Goal: Information Seeking & Learning: Learn about a topic

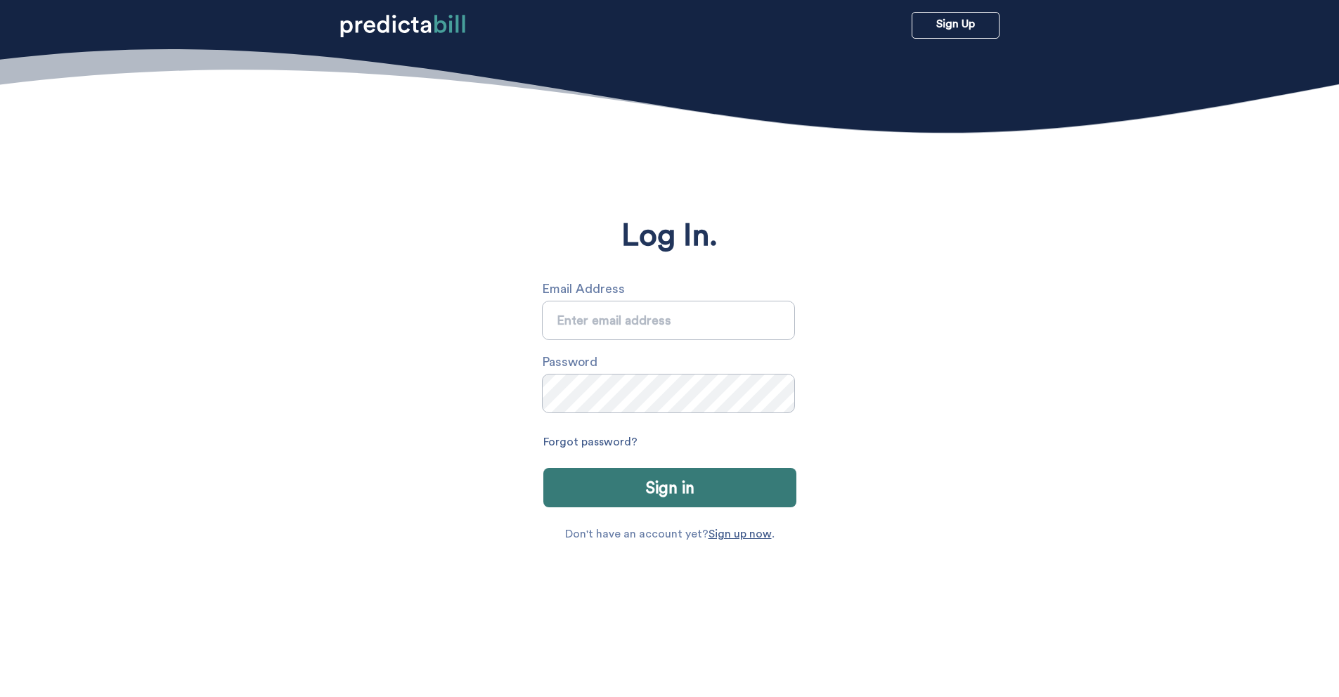
type input "sarah.michalczuk@gmail.com"
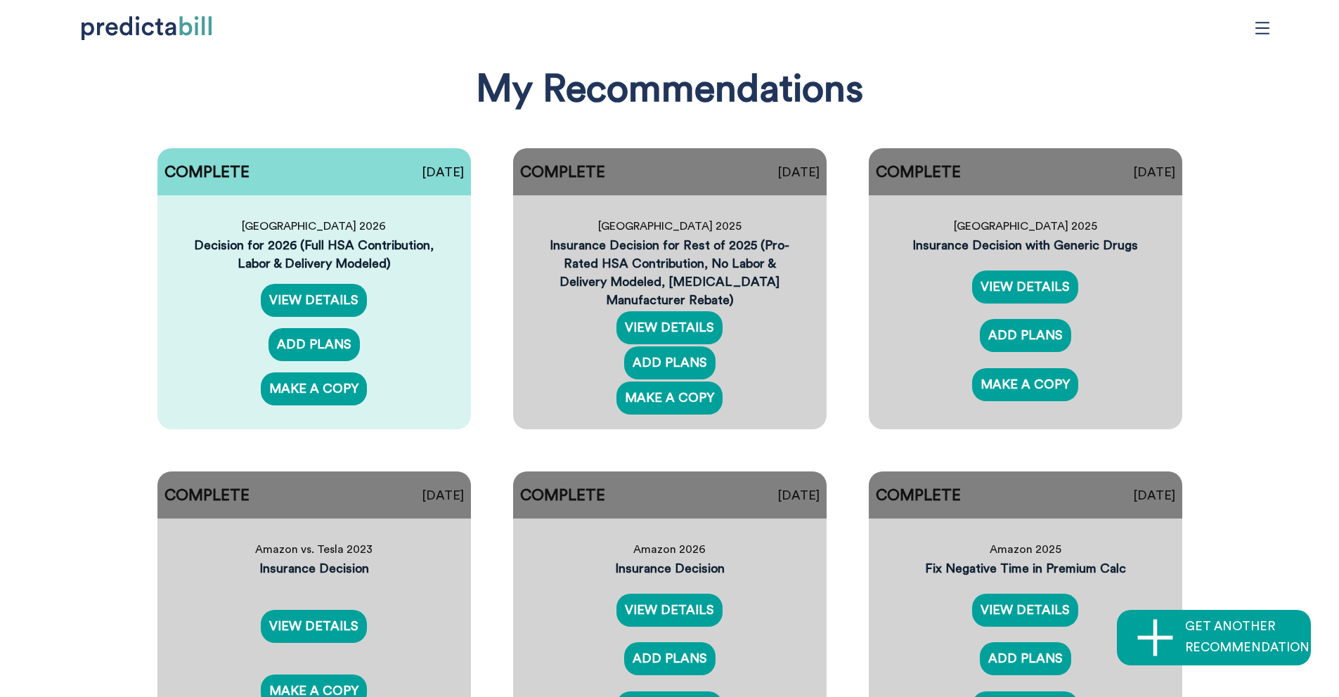
click at [1260, 20] on icon "menu" at bounding box center [1262, 27] width 15 height 15
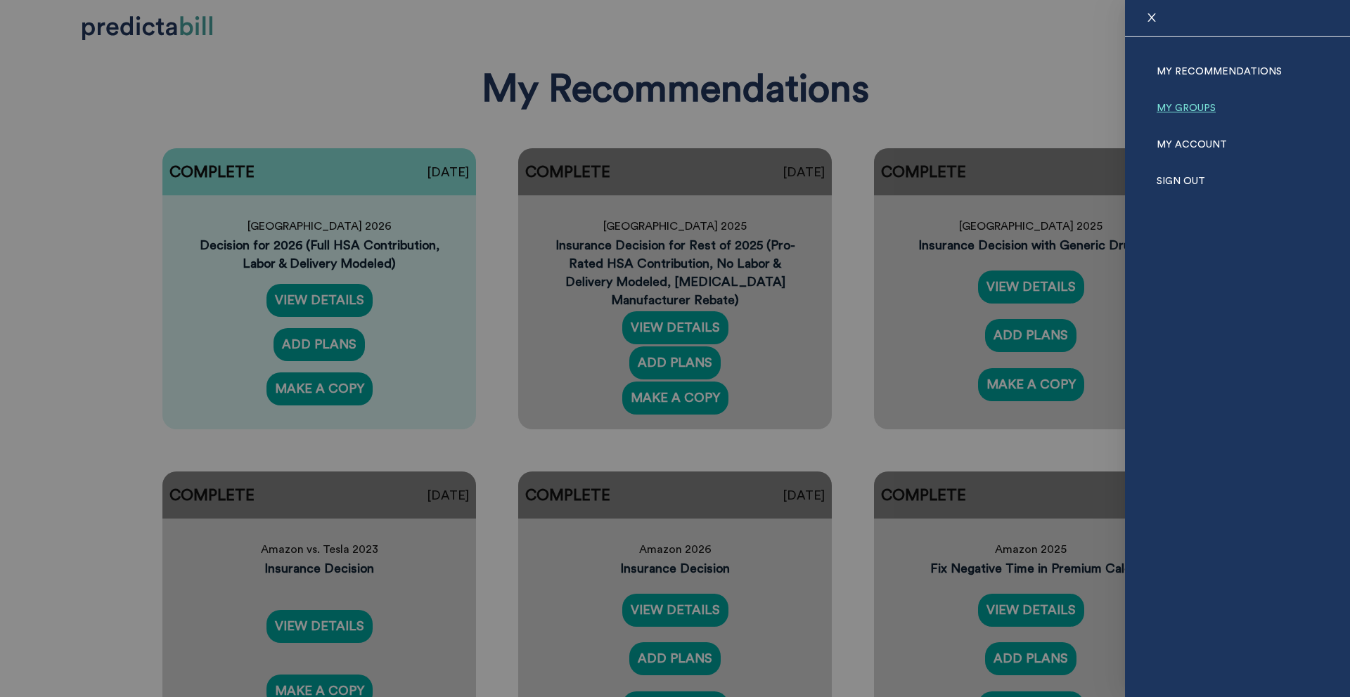
click at [1179, 98] on link "My Groups" at bounding box center [1185, 108] width 59 height 37
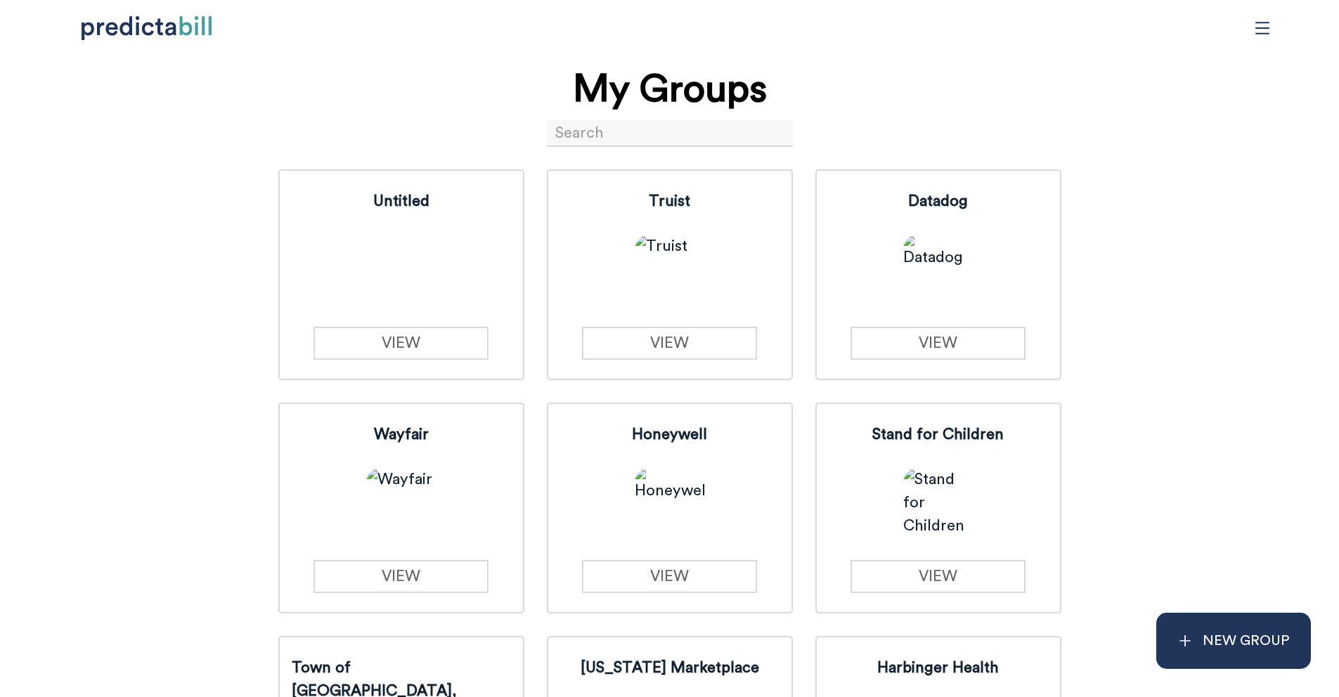
click at [640, 129] on input at bounding box center [670, 133] width 246 height 27
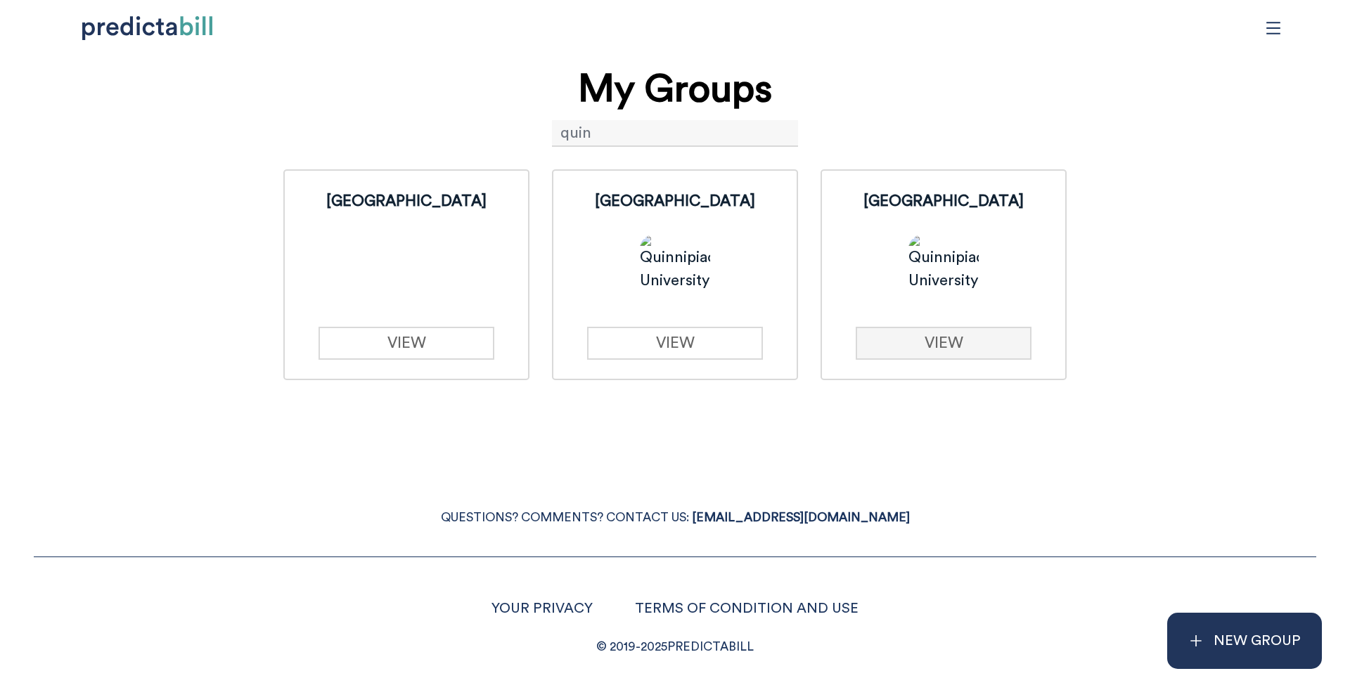
type input "quin"
click at [934, 349] on link "VIEW" at bounding box center [942, 343] width 175 height 33
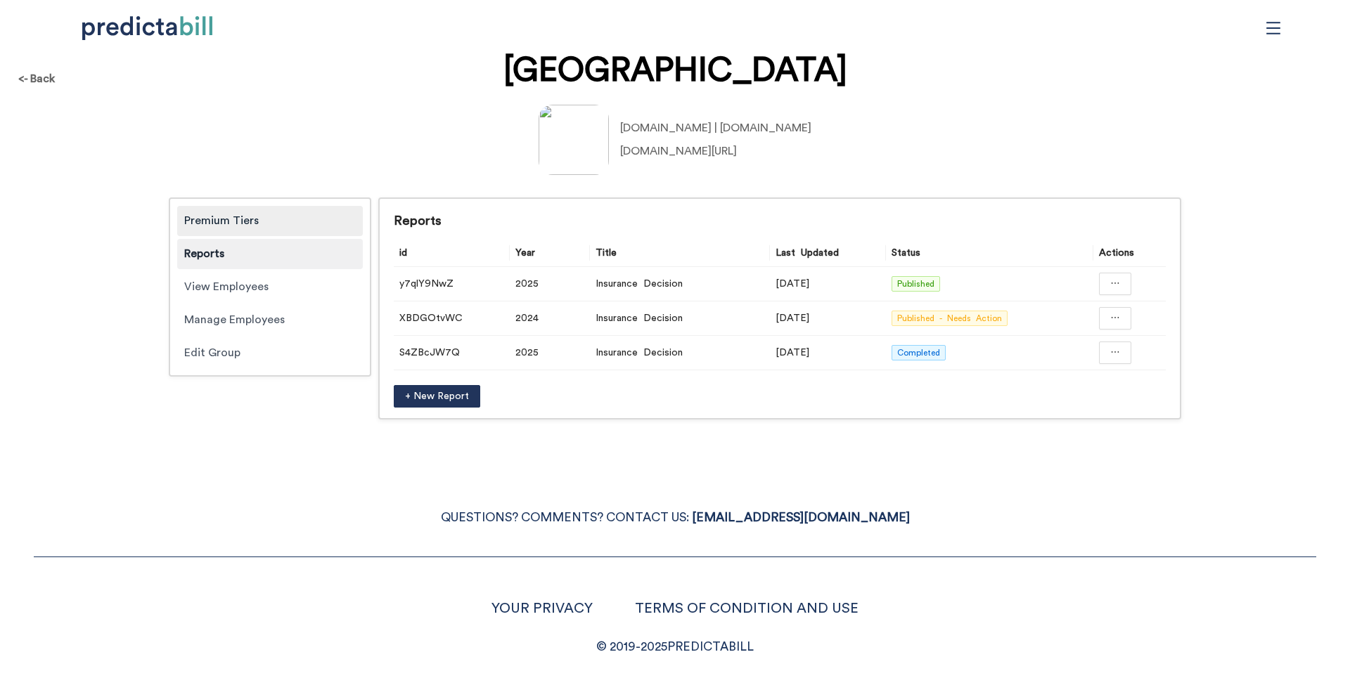
click at [263, 227] on div "Premium Tiers" at bounding box center [270, 221] width 186 height 30
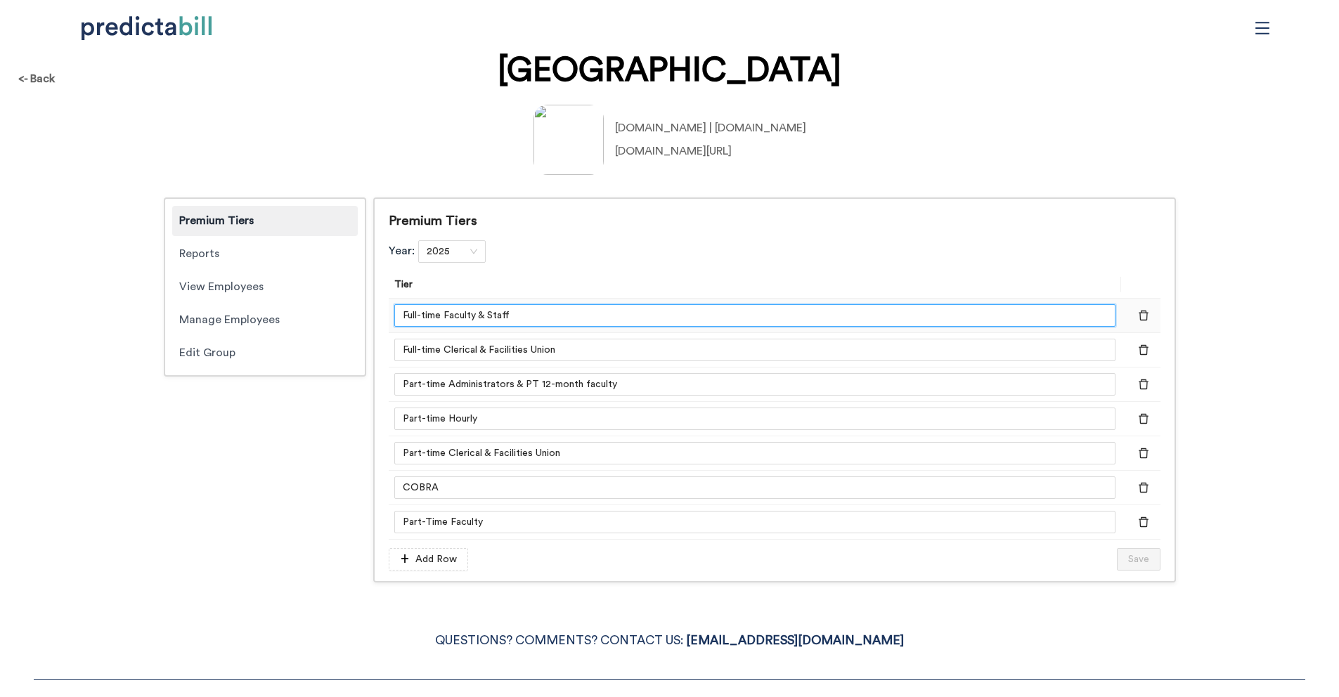
click at [557, 314] on input "Full-time Faculty & Staff" at bounding box center [754, 315] width 721 height 22
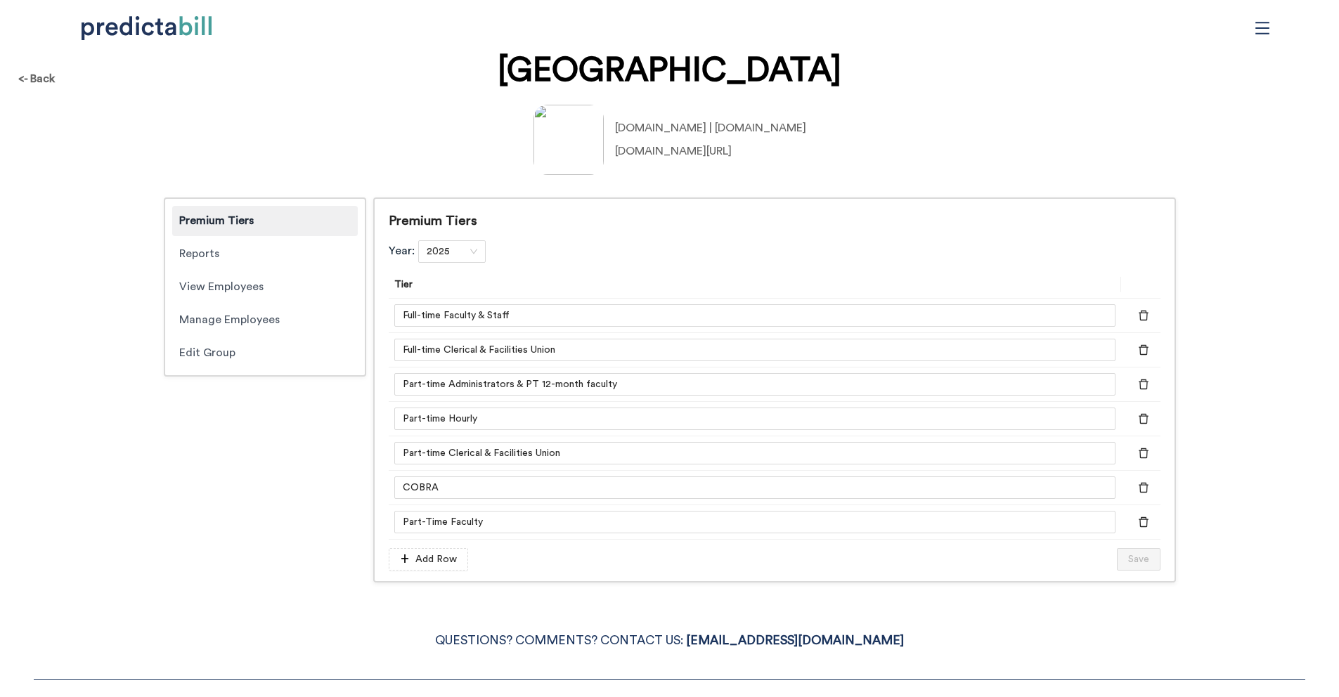
click at [277, 533] on div "Premium Tiers Reports View Employees Manage Employees Edit Group Premium Tiers …" at bounding box center [670, 390] width 1012 height 385
drag, startPoint x: 439, startPoint y: 352, endPoint x: 509, endPoint y: 545, distance: 205.7
click at [509, 546] on form "Tier Full-time Faculty & Staff Full-time Clerical & Facilities Union Part-time …" at bounding box center [775, 420] width 772 height 299
drag, startPoint x: 400, startPoint y: 349, endPoint x: 737, endPoint y: 361, distance: 336.9
click at [737, 361] on input "Full-time Clerical & Facilities Union" at bounding box center [754, 350] width 721 height 22
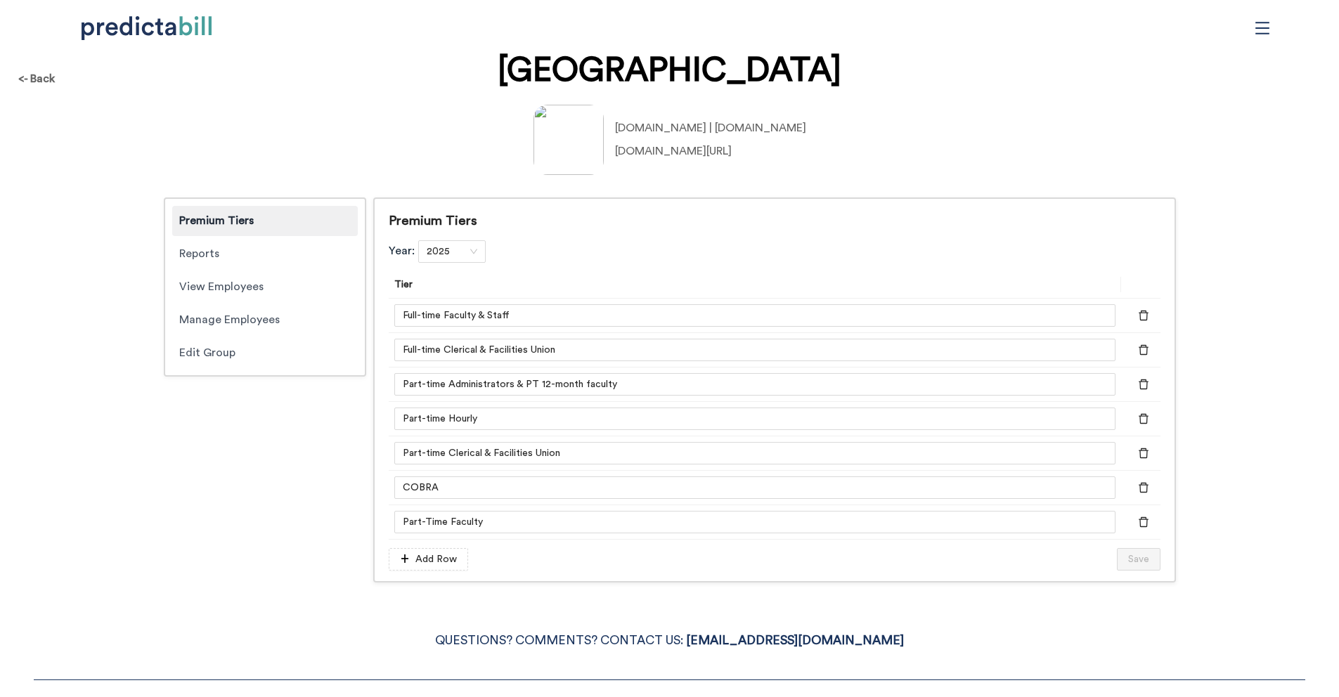
click at [299, 425] on div "Premium Tiers Reports View Employees Manage Employees Edit Group Premium Tiers …" at bounding box center [670, 390] width 1012 height 385
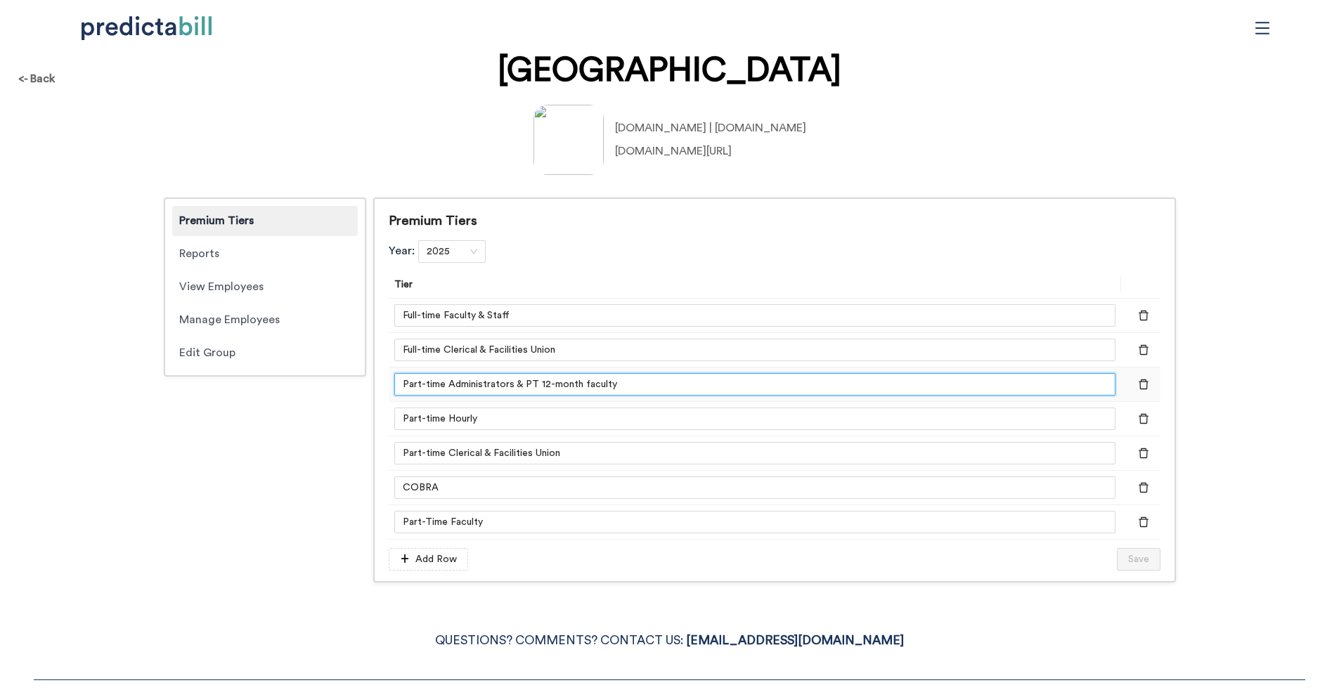
click at [474, 390] on input "Part-time Administrators & PT 12-month faculty" at bounding box center [754, 384] width 721 height 22
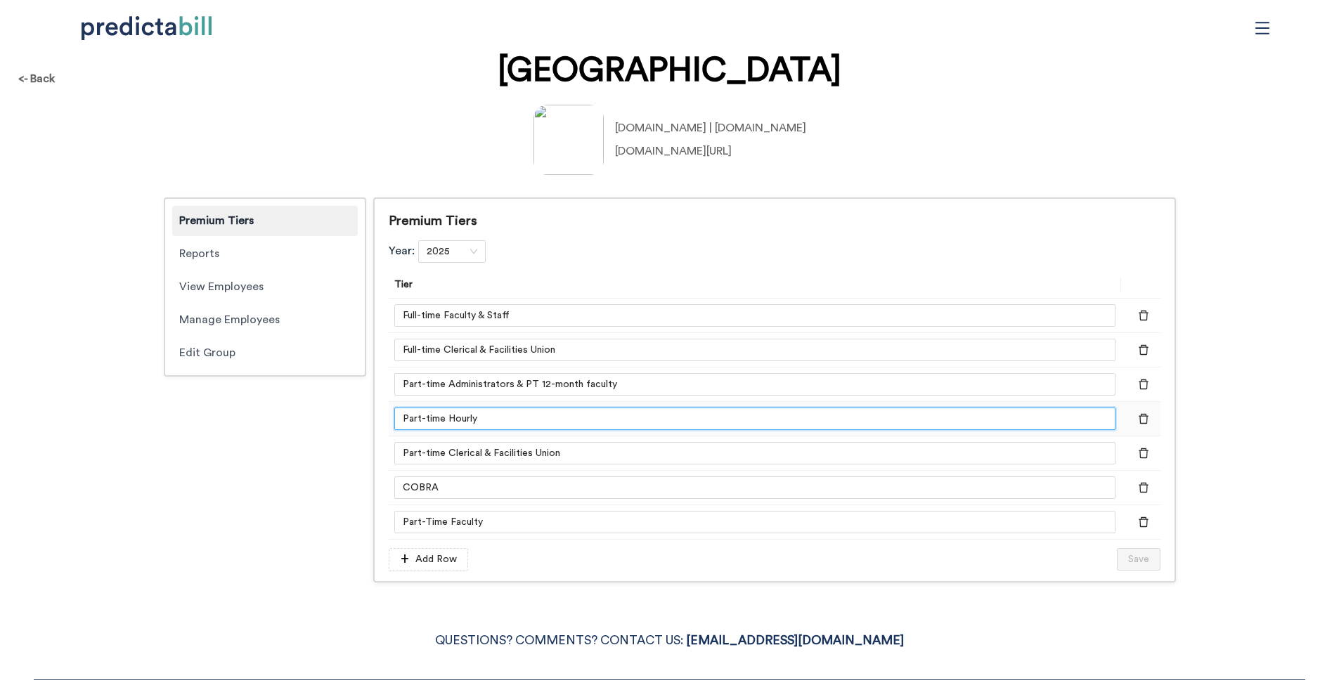
click at [524, 413] on input "Part-time Hourly" at bounding box center [754, 419] width 721 height 22
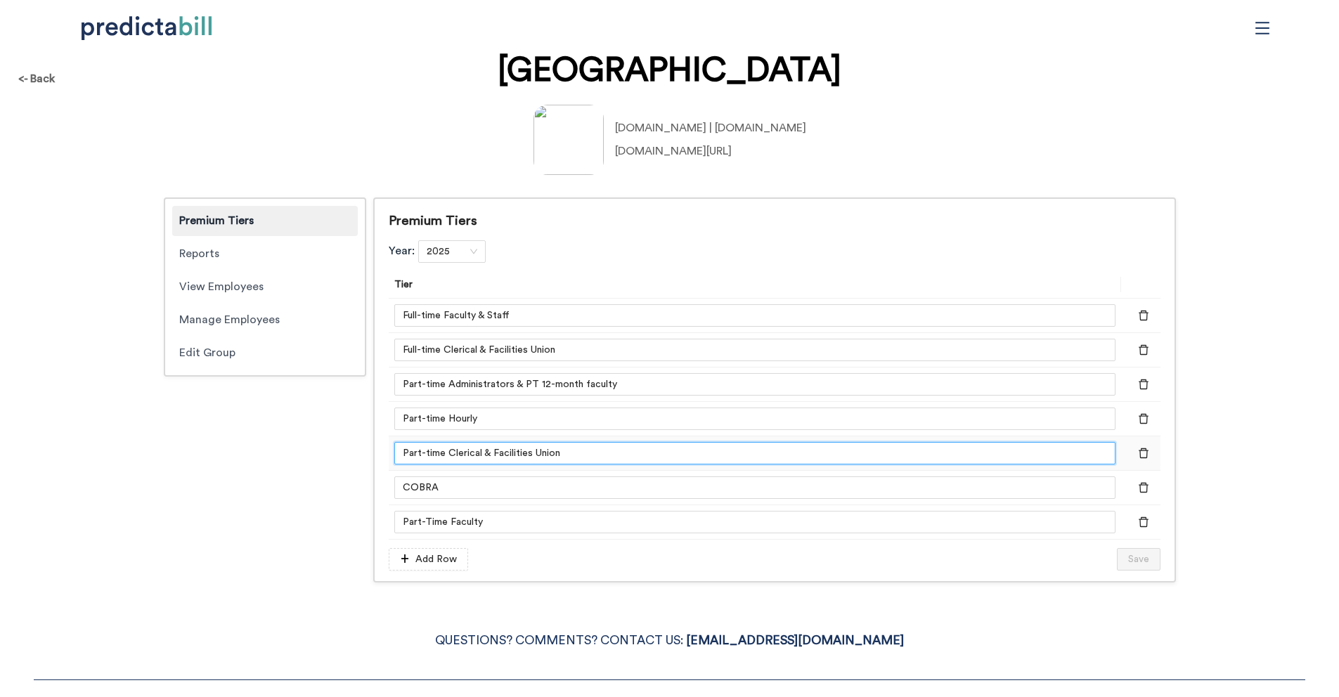
click at [524, 448] on input "Part-time Clerical & Facilities Union" at bounding box center [754, 453] width 721 height 22
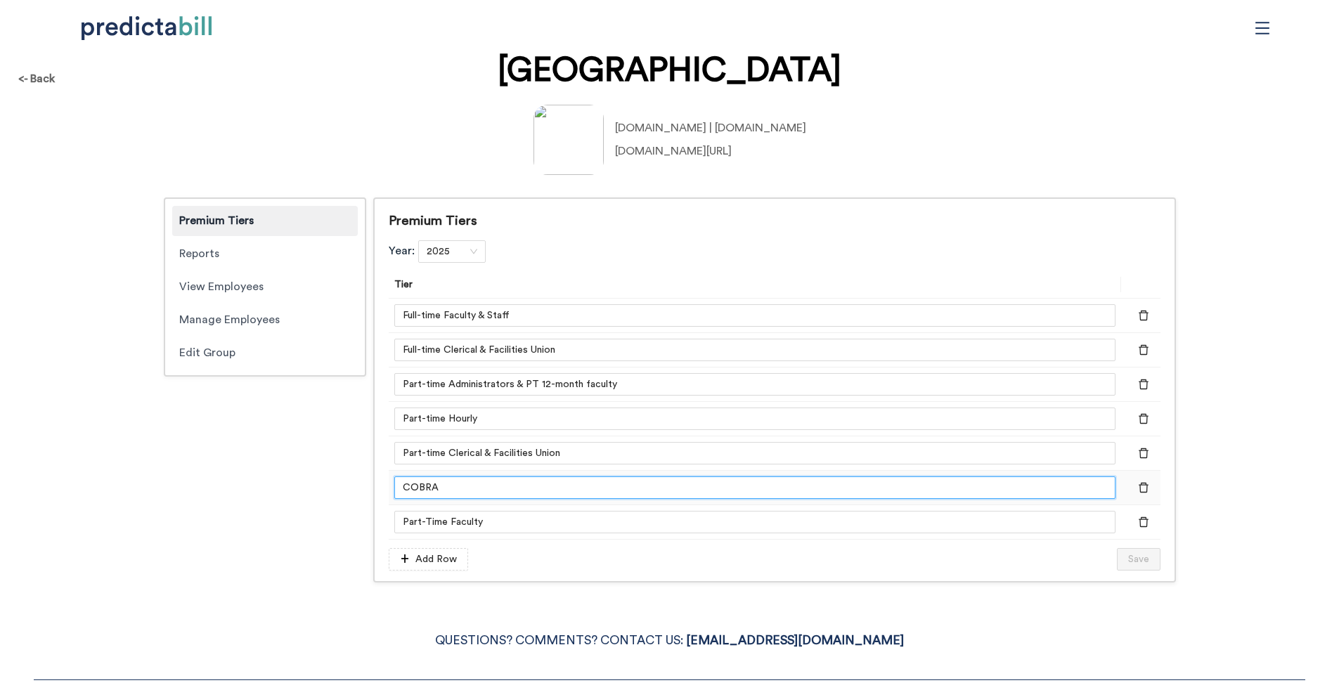
drag, startPoint x: 456, startPoint y: 489, endPoint x: 381, endPoint y: 487, distance: 75.2
click at [381, 487] on div "Premium Tiers Year: 2025 Tier Full-time Faculty & Staff Full-time Clerical & Fa…" at bounding box center [774, 390] width 803 height 385
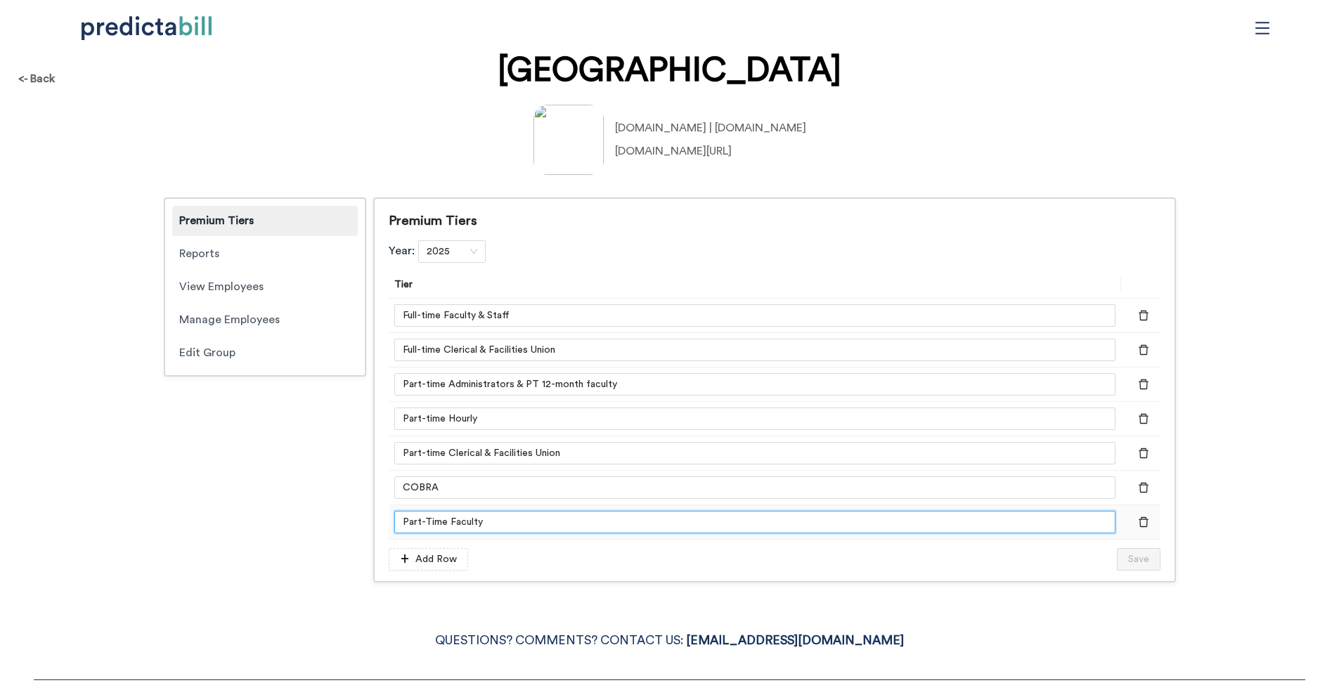
click at [470, 525] on input "Part-Time Faculty" at bounding box center [754, 522] width 721 height 22
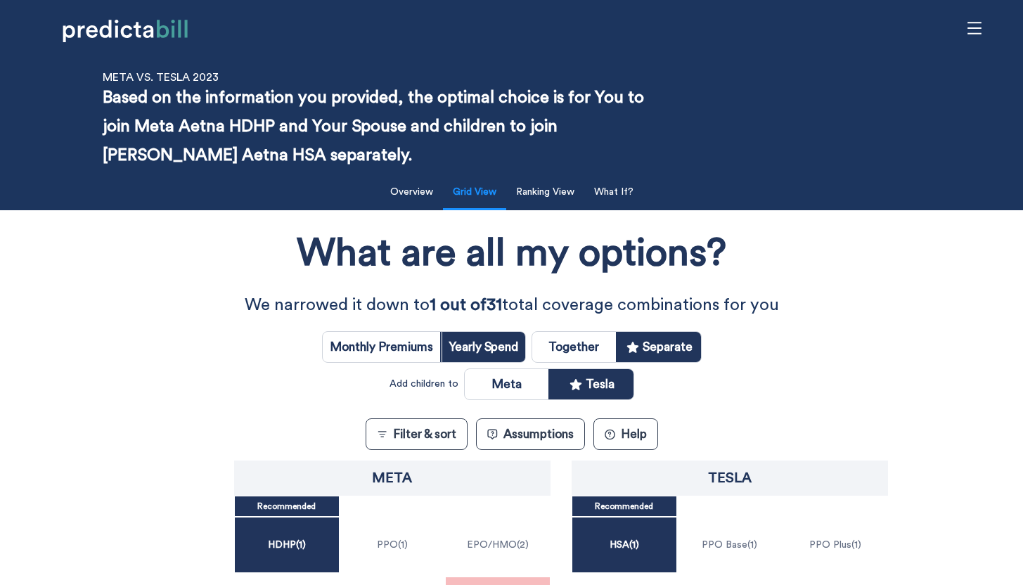
click at [571, 354] on input "radio" at bounding box center [574, 347] width 84 height 30
radio input "true"
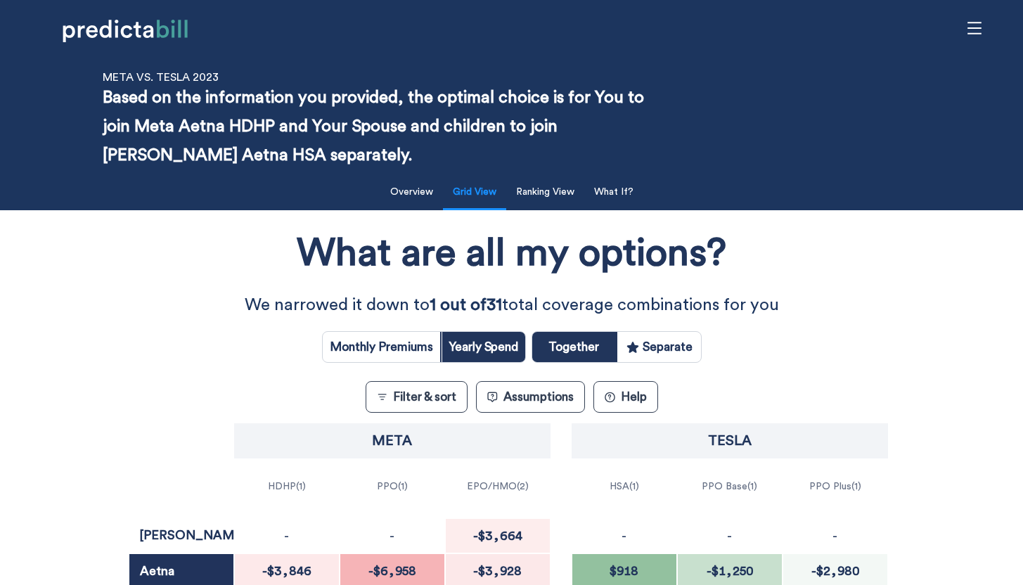
click at [670, 347] on input "radio" at bounding box center [659, 347] width 84 height 30
radio input "true"
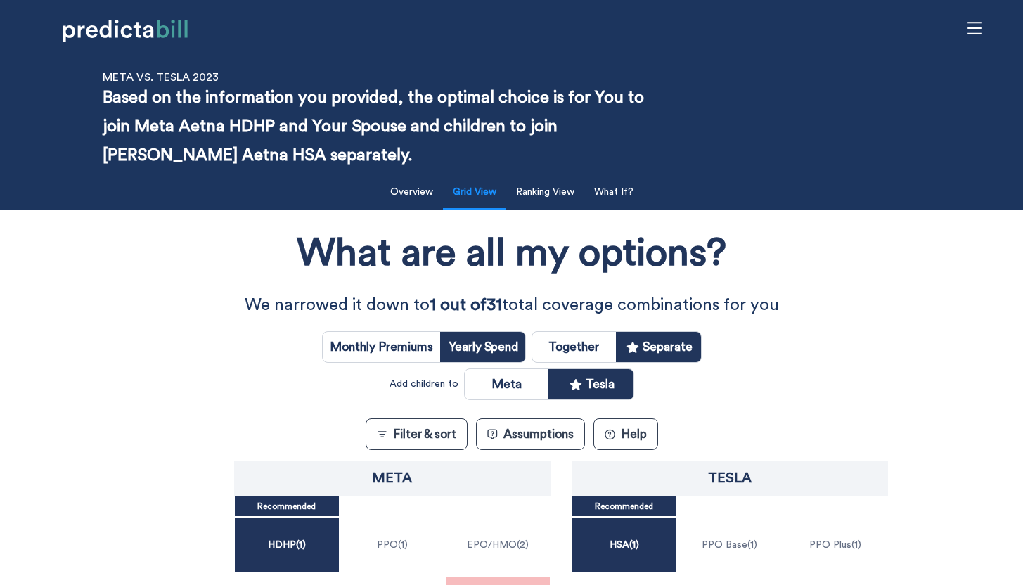
click at [507, 389] on input "radio" at bounding box center [507, 384] width 84 height 30
radio input "true"
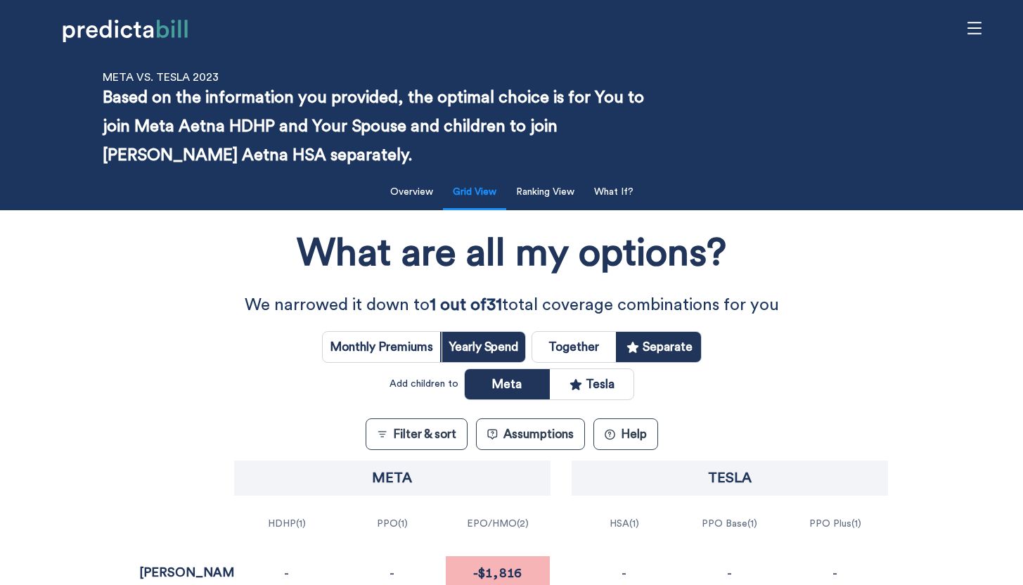
click at [628, 391] on input "radio" at bounding box center [592, 384] width 84 height 30
radio input "true"
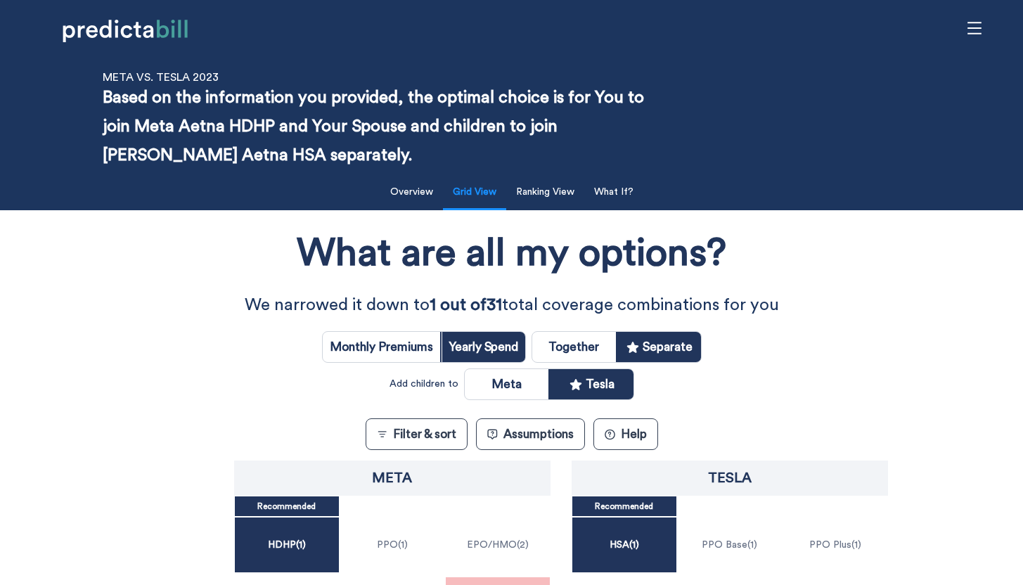
click at [570, 349] on input "radio" at bounding box center [574, 347] width 84 height 30
radio input "true"
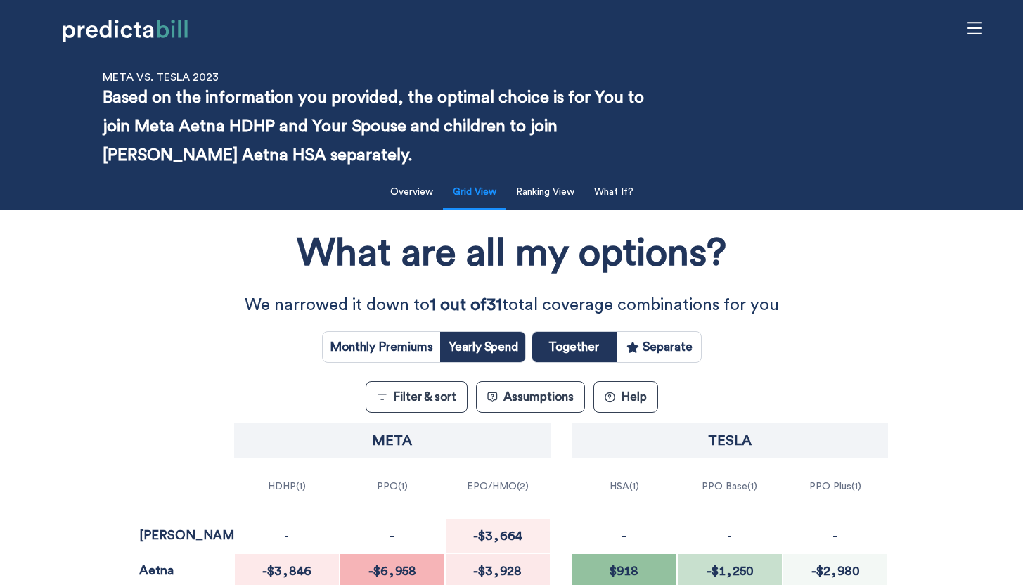
click at [660, 343] on input "radio" at bounding box center [659, 347] width 84 height 30
radio input "true"
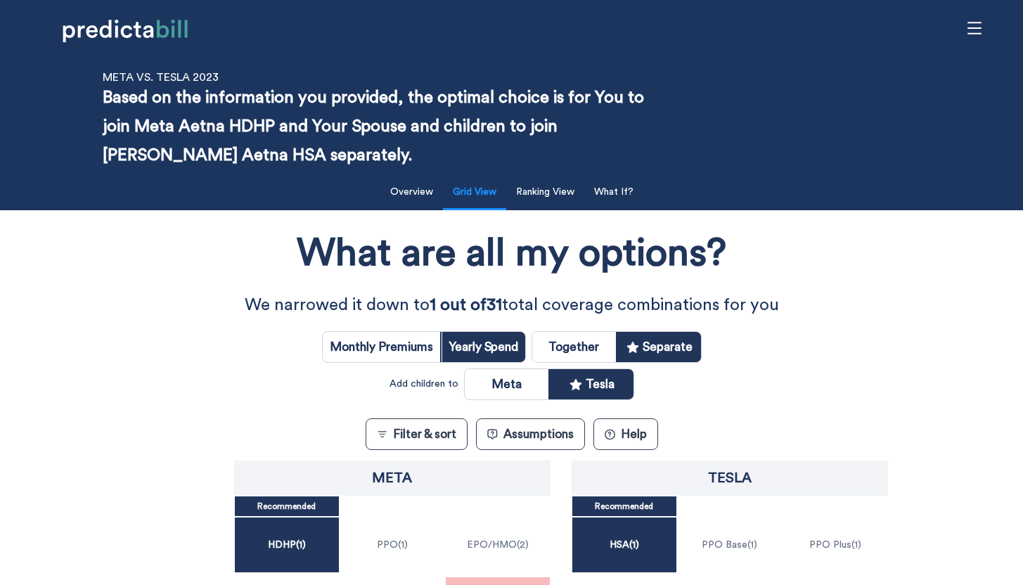
click at [522, 377] on input "radio" at bounding box center [507, 384] width 84 height 30
radio input "true"
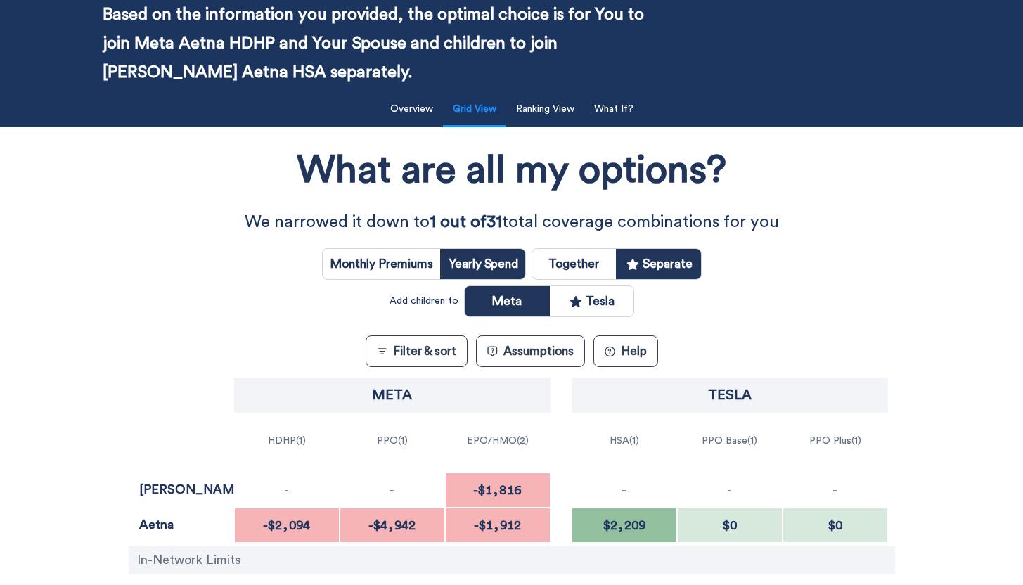
scroll to position [185, 0]
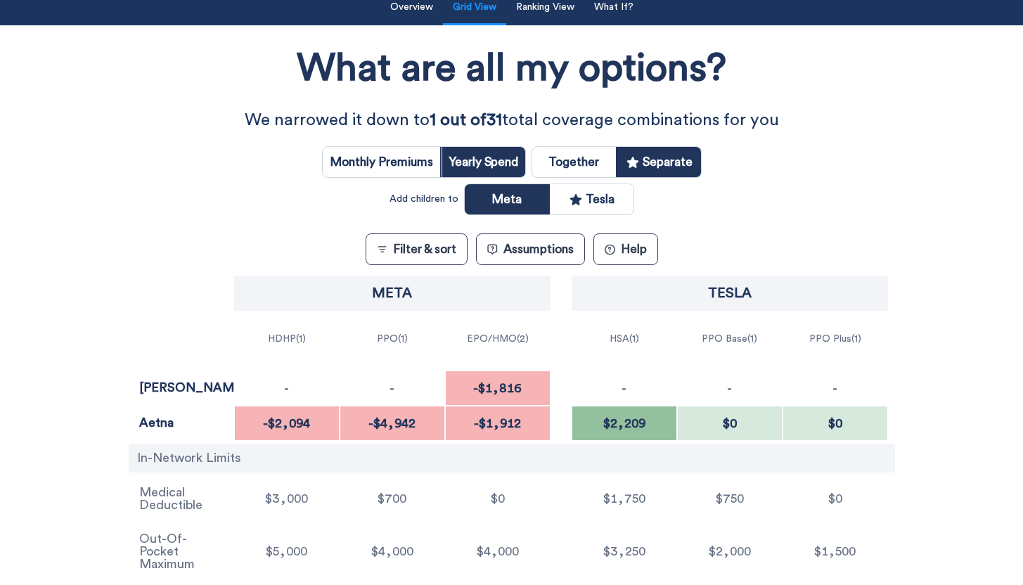
click at [601, 205] on input "radio" at bounding box center [592, 199] width 84 height 30
radio input "true"
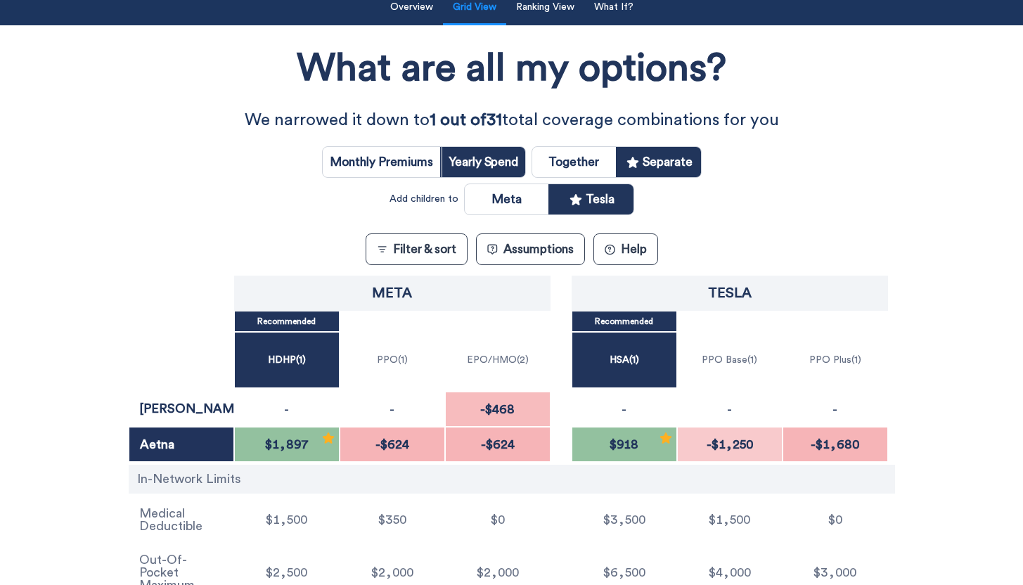
click at [517, 201] on input "radio" at bounding box center [507, 199] width 84 height 30
radio input "true"
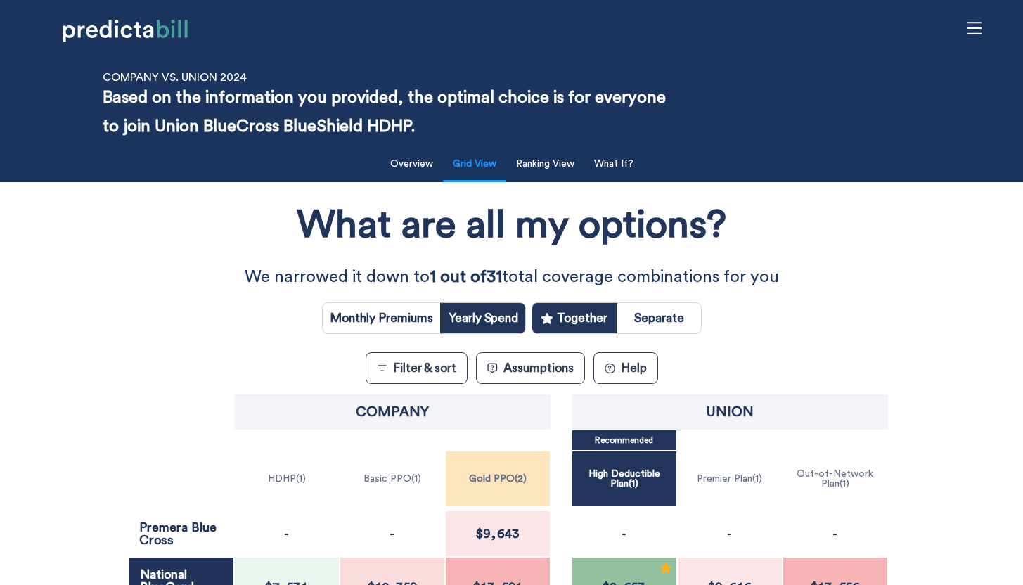
click at [671, 318] on input "radio" at bounding box center [659, 318] width 84 height 30
radio input "true"
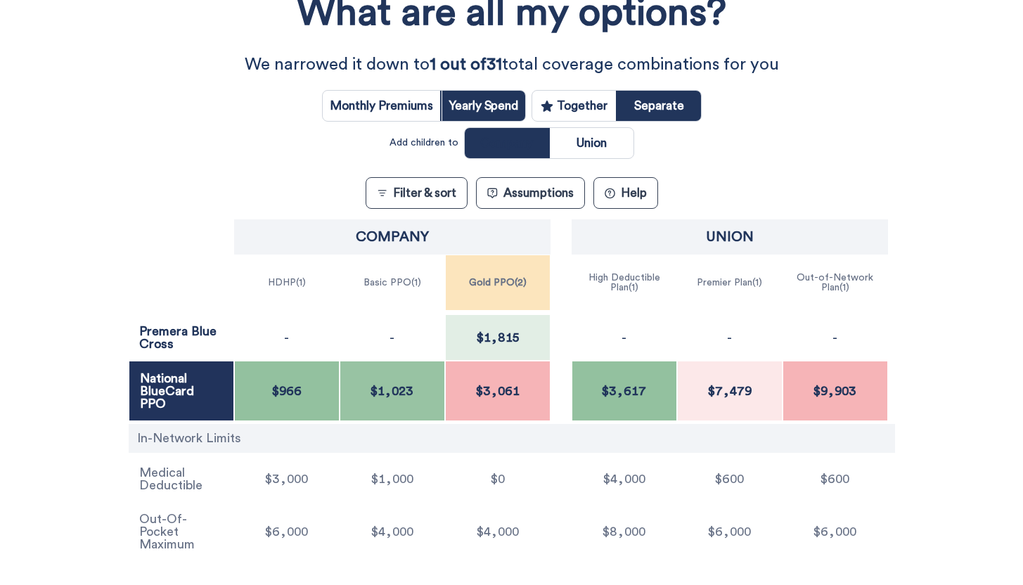
scroll to position [259, 0]
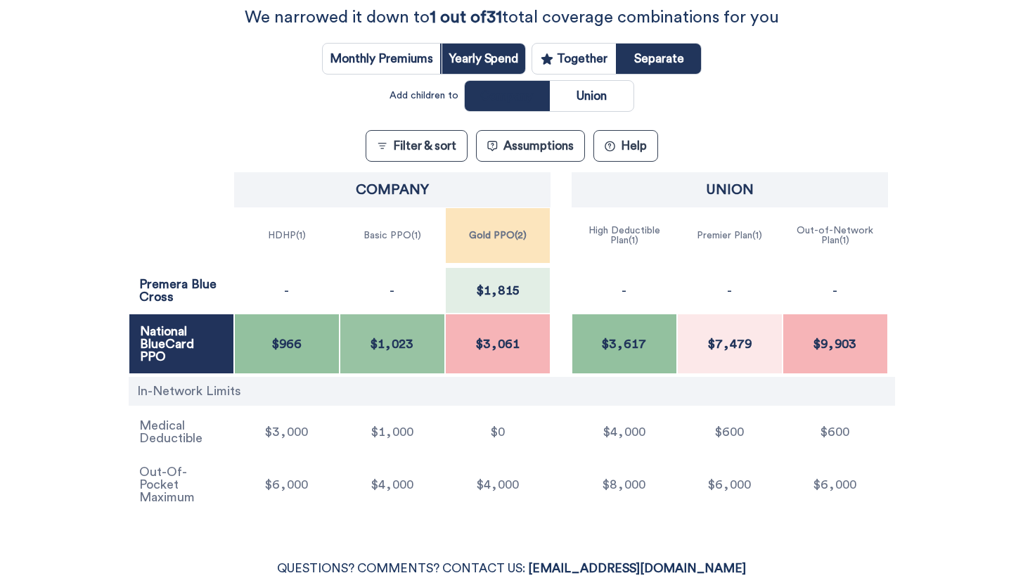
click at [590, 63] on input "radio" at bounding box center [574, 59] width 84 height 30
radio input "true"
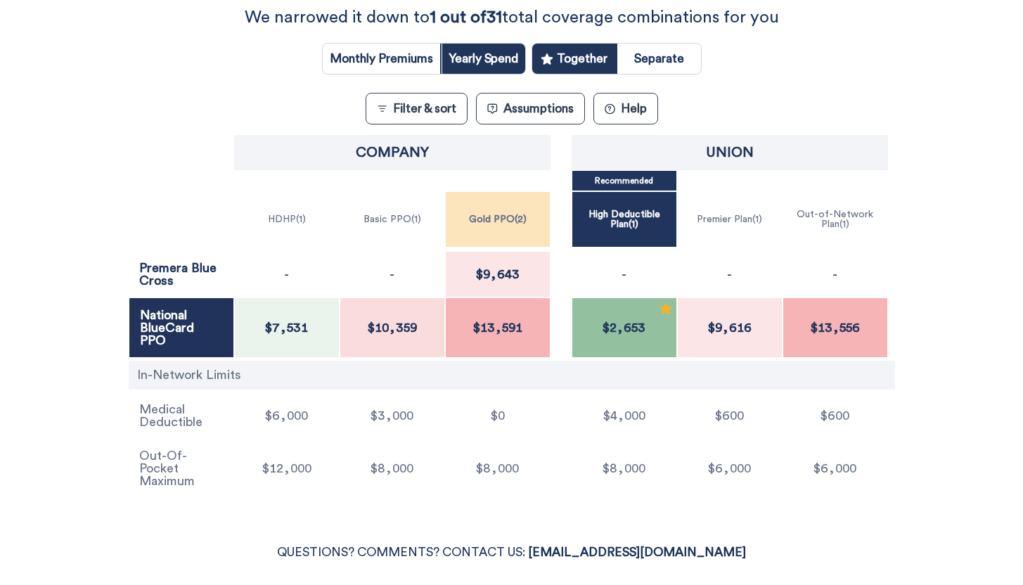
click at [654, 57] on input "radio" at bounding box center [659, 59] width 84 height 30
radio input "true"
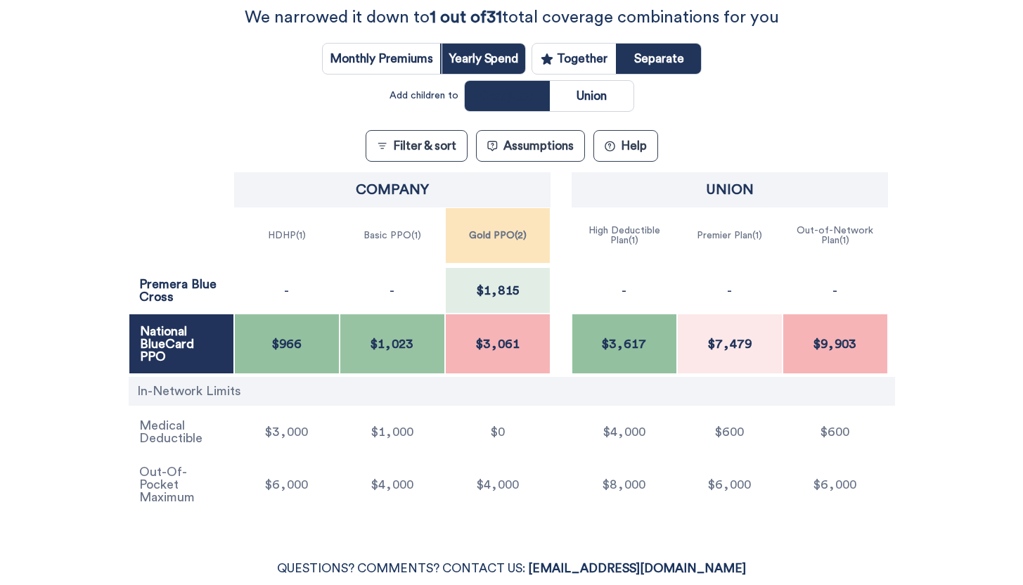
click at [608, 99] on input "radio" at bounding box center [592, 96] width 84 height 30
radio input "true"
click at [498, 99] on input "radio" at bounding box center [507, 96] width 84 height 30
radio input "true"
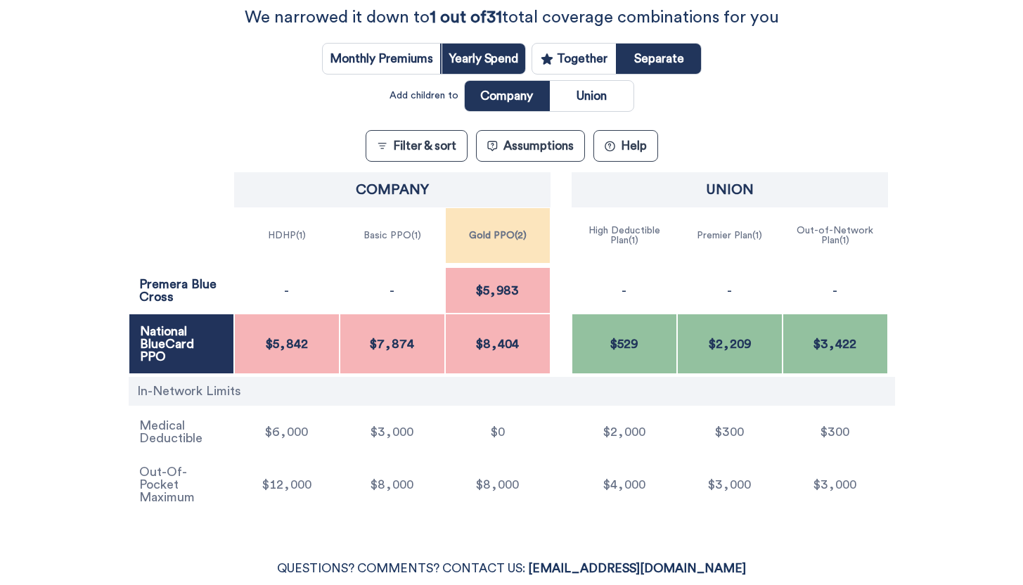
click at [599, 104] on input "radio" at bounding box center [592, 96] width 84 height 30
radio input "true"
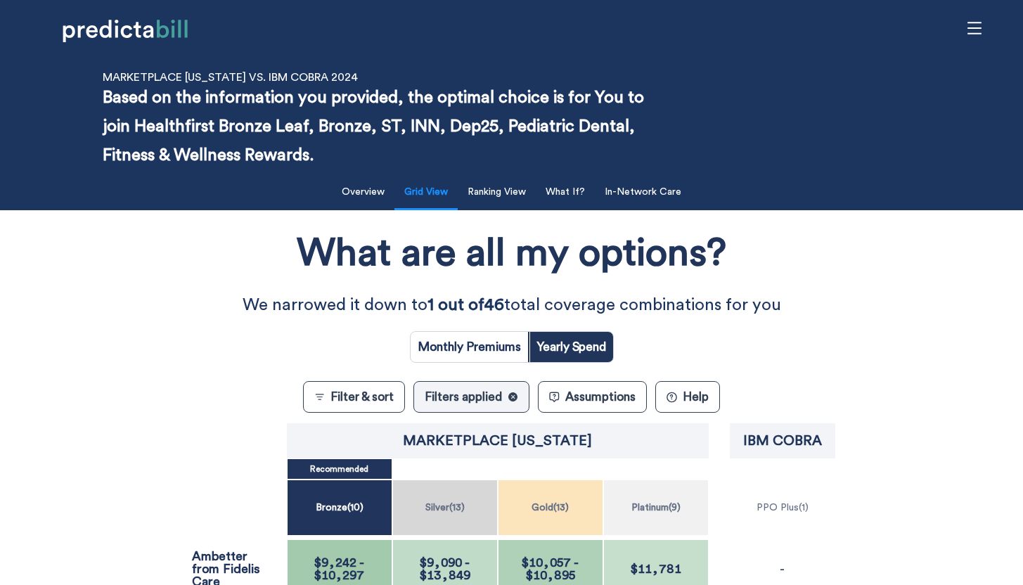
click at [465, 350] on input "radio" at bounding box center [468, 347] width 117 height 30
radio input "true"
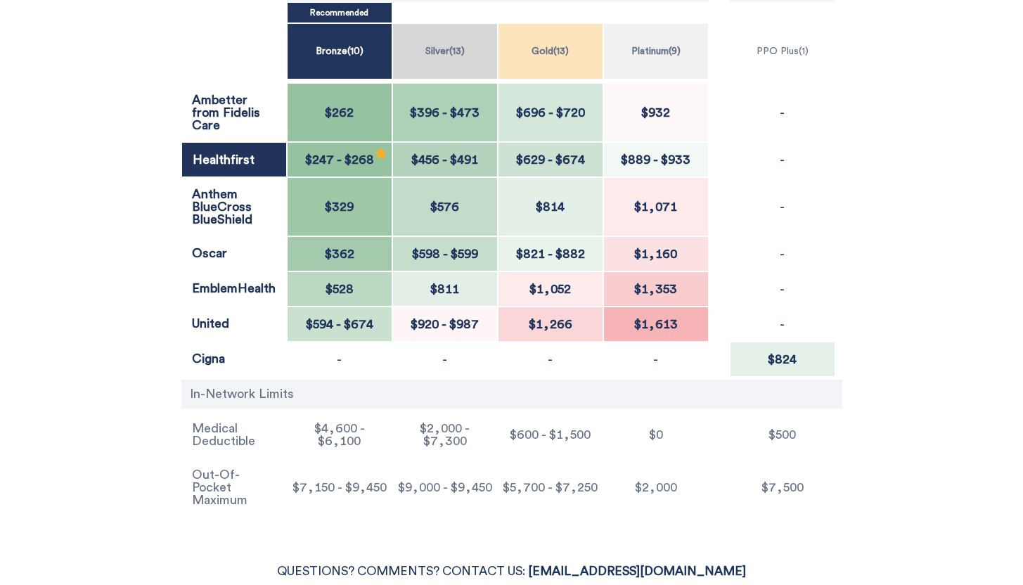
scroll to position [455, 0]
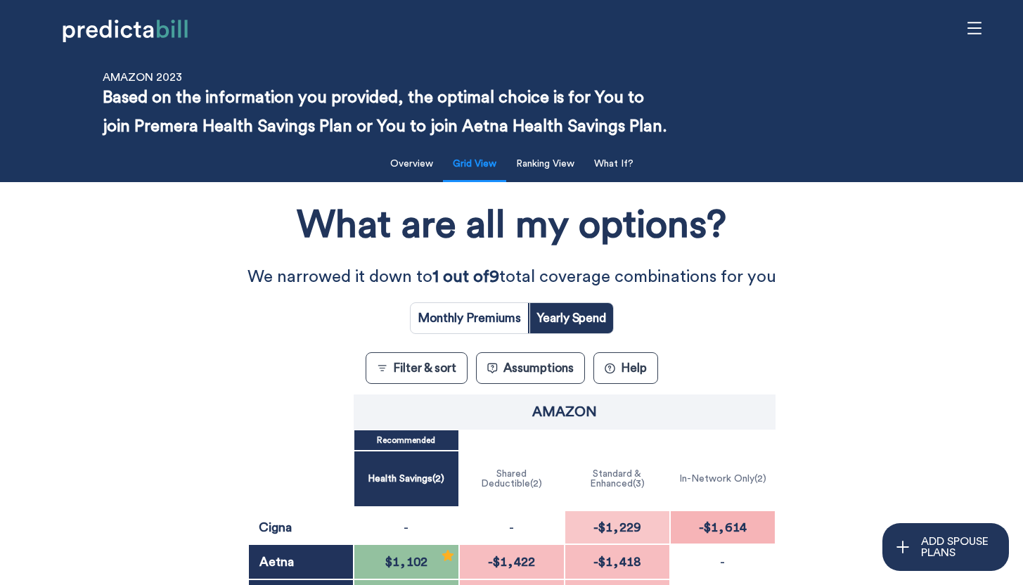
click at [480, 313] on input "radio" at bounding box center [468, 318] width 117 height 30
radio input "true"
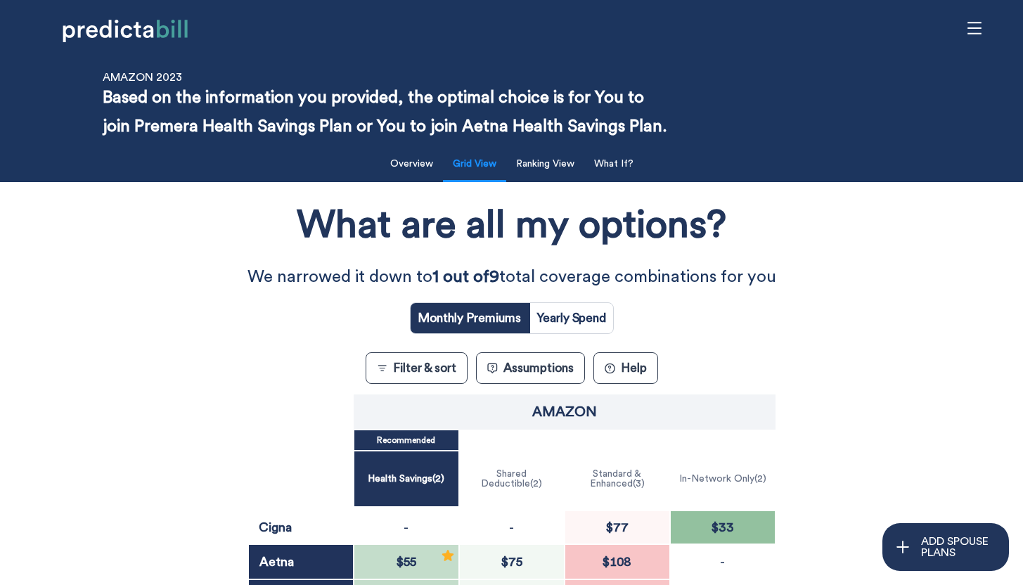
click at [562, 316] on input "radio" at bounding box center [571, 318] width 84 height 30
radio input "true"
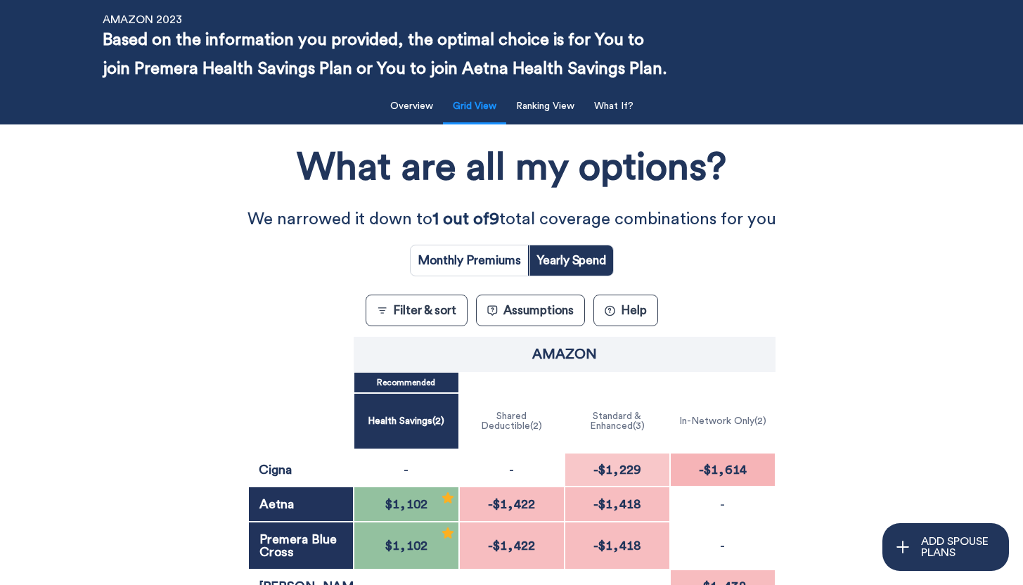
scroll to position [62, 0]
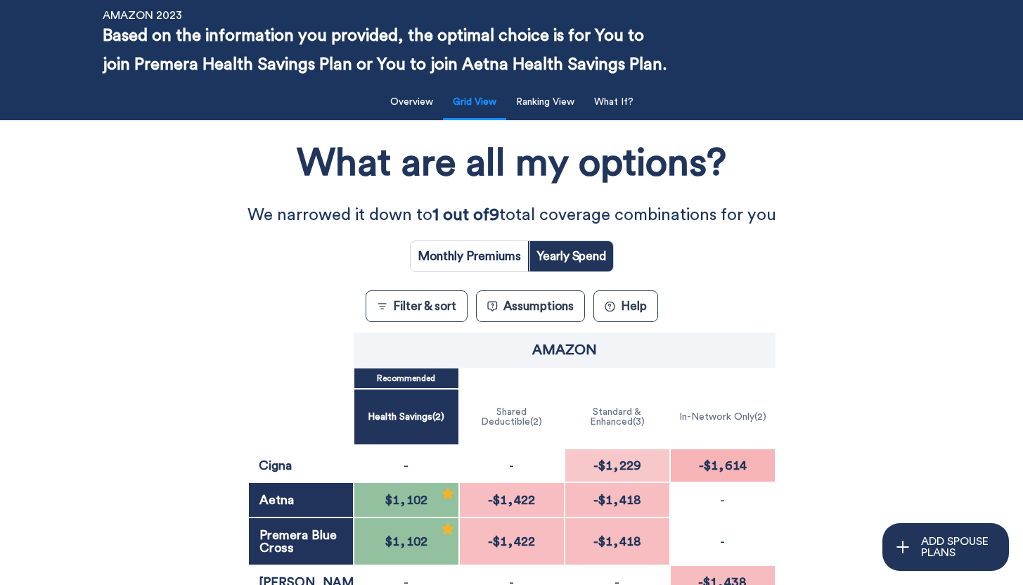
click at [439, 302] on button "Filter & sort" at bounding box center [417, 306] width 102 height 32
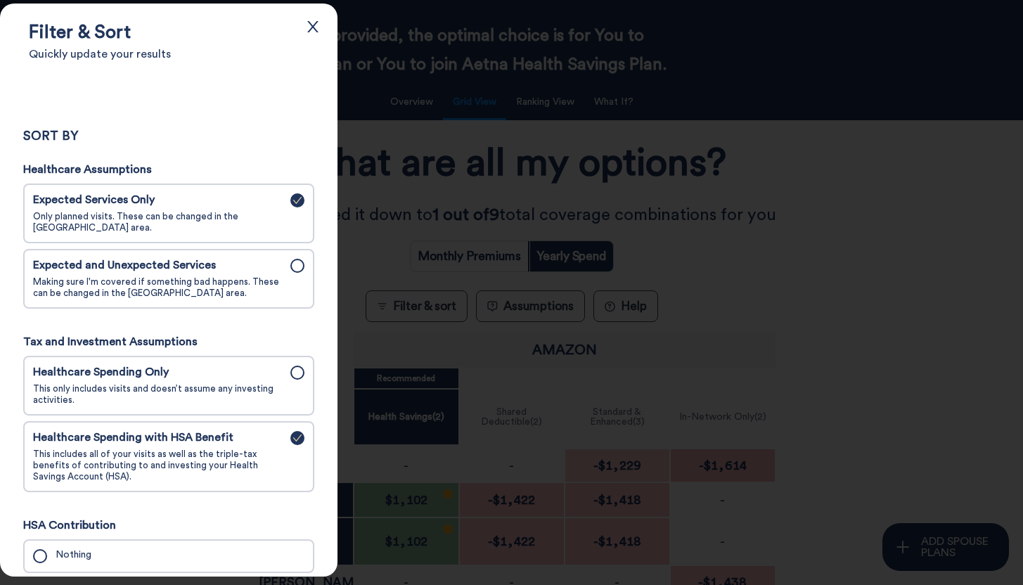
click at [277, 297] on span "Making sure I'm covered if something bad happens. These can be changed in the […" at bounding box center [158, 287] width 250 height 22
click at [0, 0] on input "Expected and Unexpected Services Making sure I'm covered if something bad happe…" at bounding box center [0, 0] width 0 height 0
click at [276, 379] on span "Healthcare Spending Only" at bounding box center [158, 372] width 250 height 13
click at [0, 0] on input "Healthcare Spending Only This only includes visits and doesn’t assume any inves…" at bounding box center [0, 0] width 0 height 0
click at [401, 214] on div at bounding box center [511, 292] width 1023 height 585
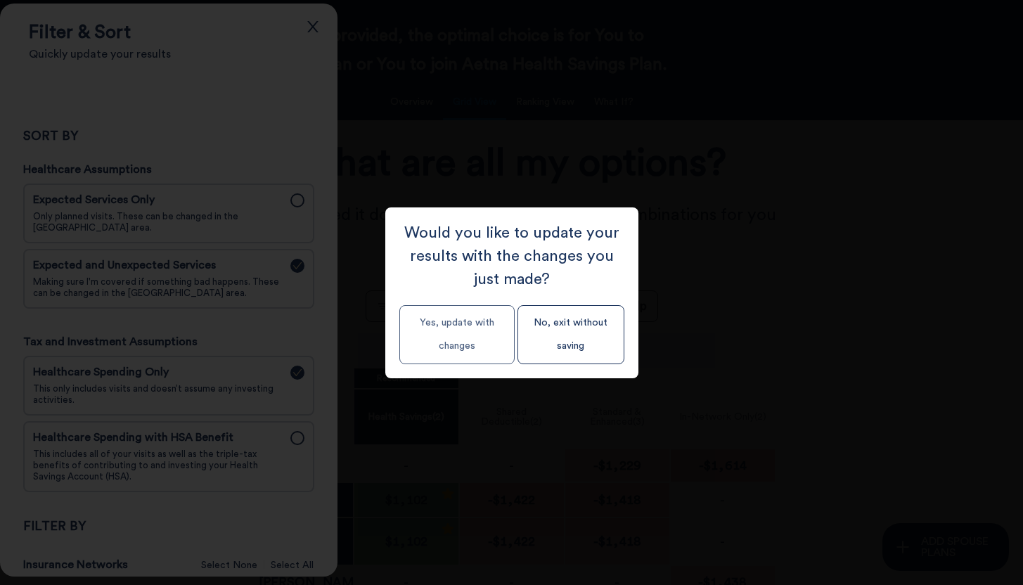
click at [442, 330] on button "Yes, update with changes" at bounding box center [456, 334] width 115 height 59
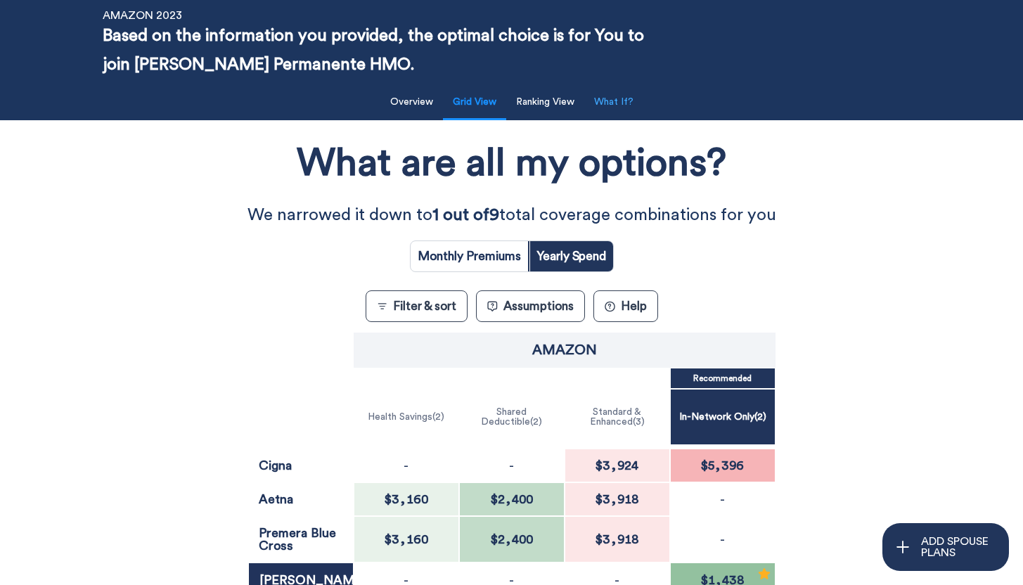
click at [611, 89] on button "What If?" at bounding box center [614, 102] width 56 height 29
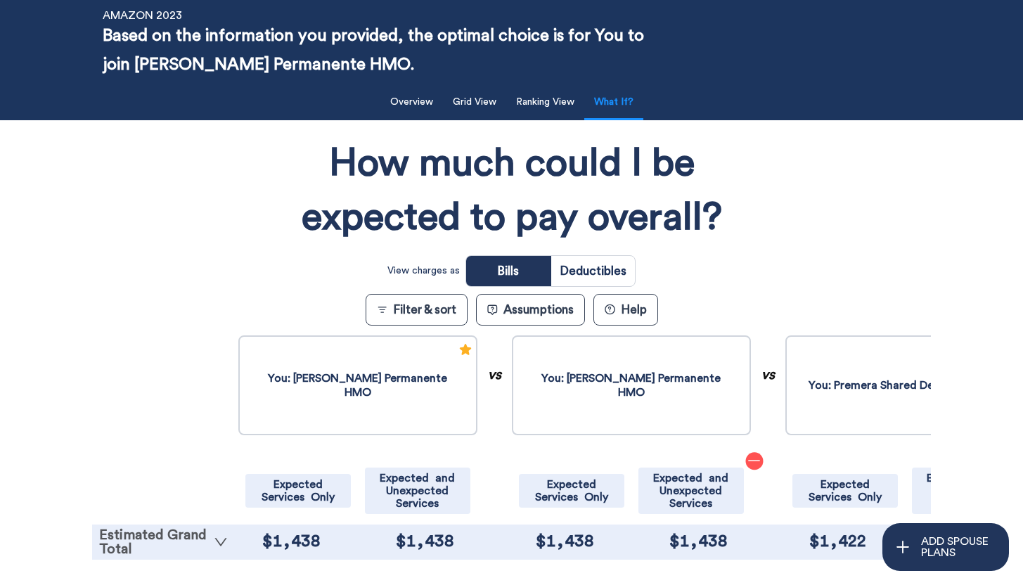
click at [168, 545] on link "Estimated Grand Total" at bounding box center [163, 542] width 129 height 28
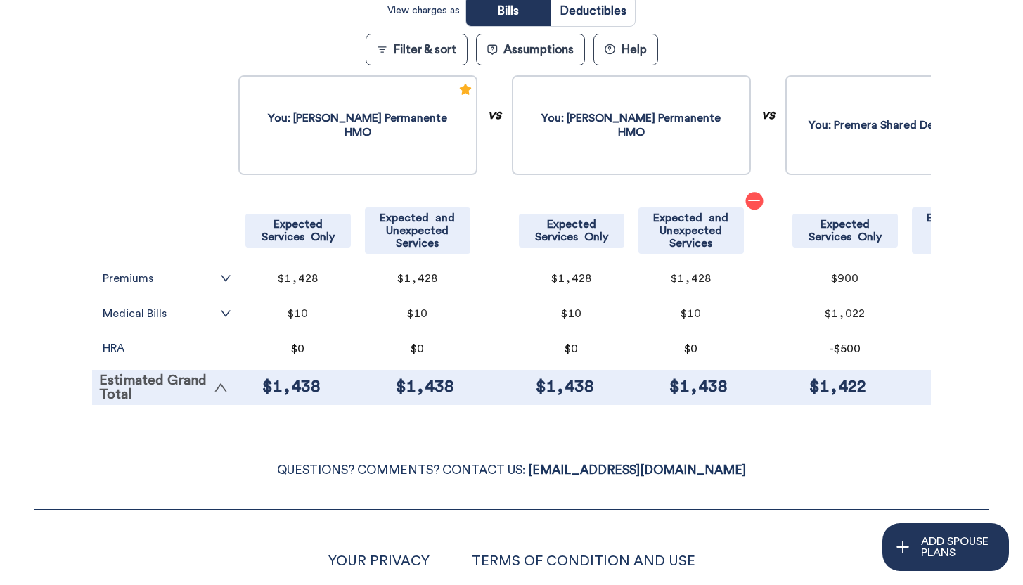
scroll to position [369, 0]
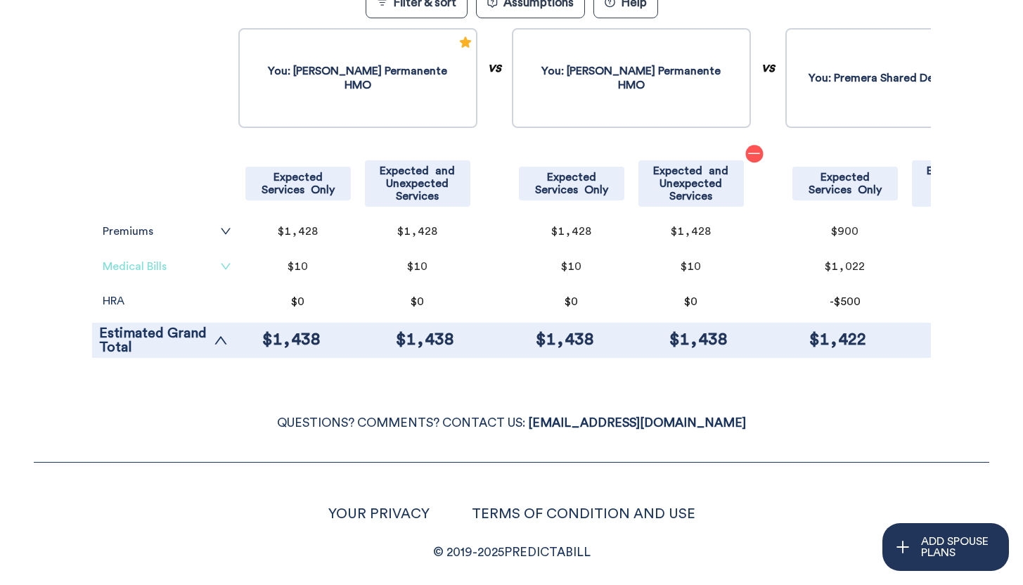
click at [169, 269] on link "Medical Bills" at bounding box center [167, 266] width 129 height 11
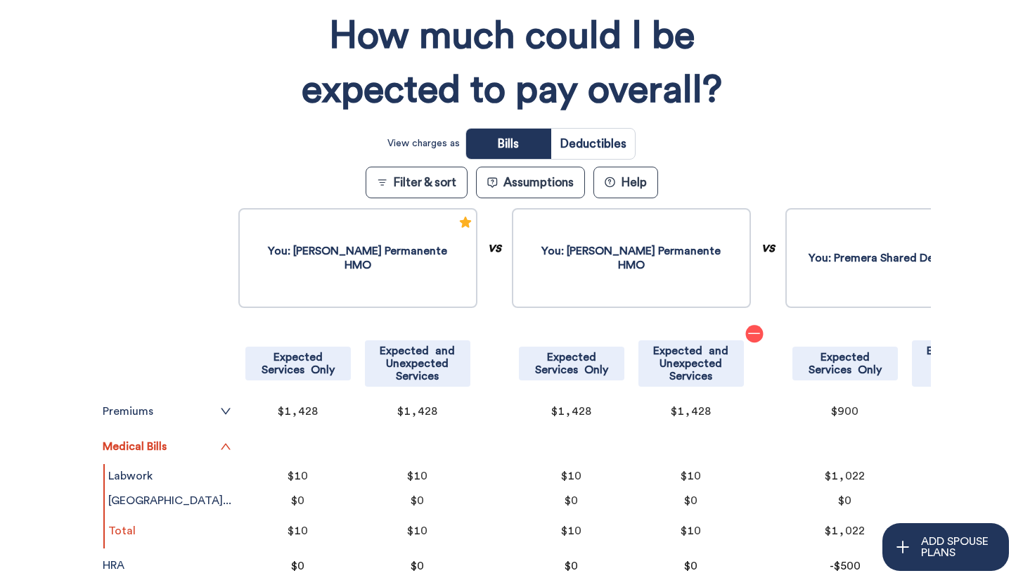
scroll to position [0, 0]
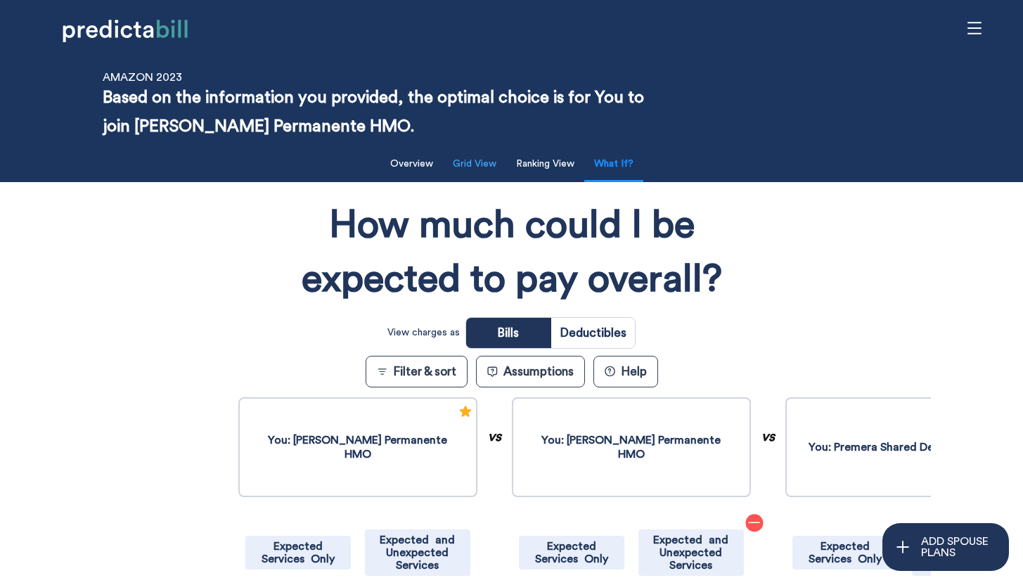
click at [477, 158] on button "Grid View" at bounding box center [474, 164] width 60 height 29
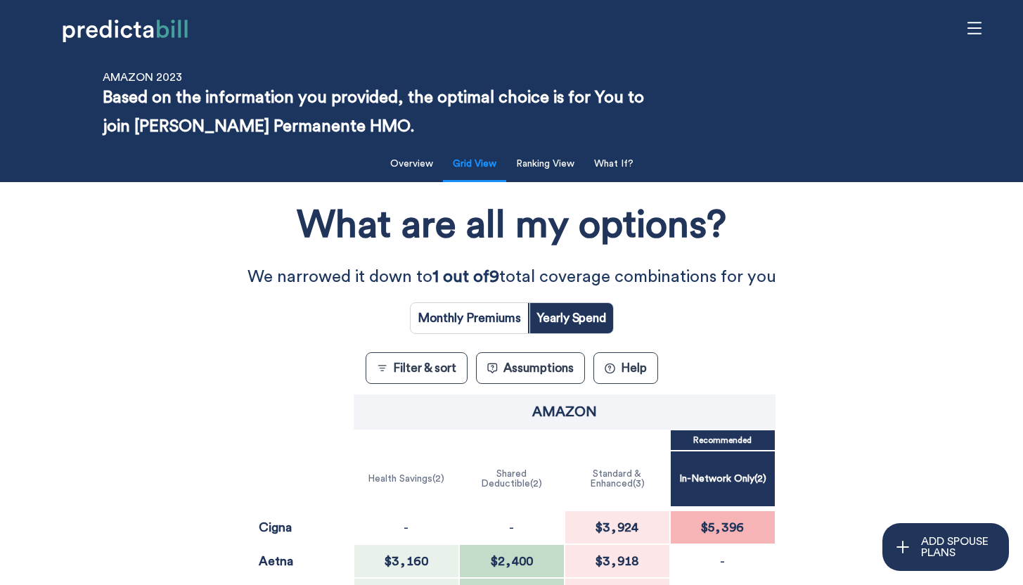
click at [399, 365] on button "Filter & sort" at bounding box center [417, 368] width 102 height 32
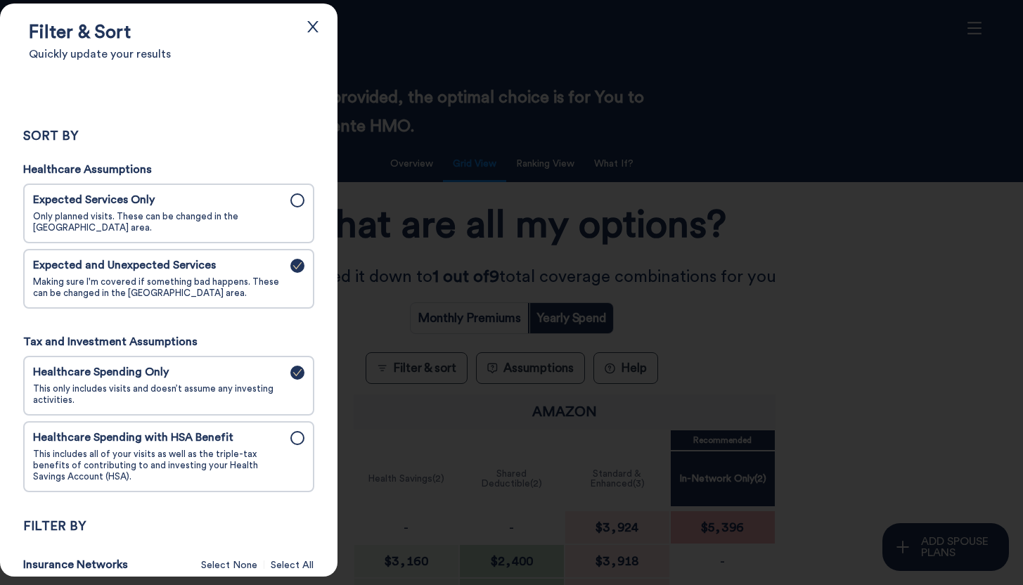
click at [244, 444] on span "Healthcare Spending with HSA Benefit" at bounding box center [158, 437] width 250 height 13
click at [0, 0] on input "Healthcare Spending with HSA Benefit This includes all of your visits as well a…" at bounding box center [0, 0] width 0 height 0
click at [244, 174] on h3 "Healthcare Assumptions" at bounding box center [169, 169] width 292 height 13
click at [257, 207] on span "Expected Services Only" at bounding box center [158, 199] width 250 height 13
click at [0, 0] on input "Expected Services Only Only planned visits. These can be changed in the [GEOGRA…" at bounding box center [0, 0] width 0 height 0
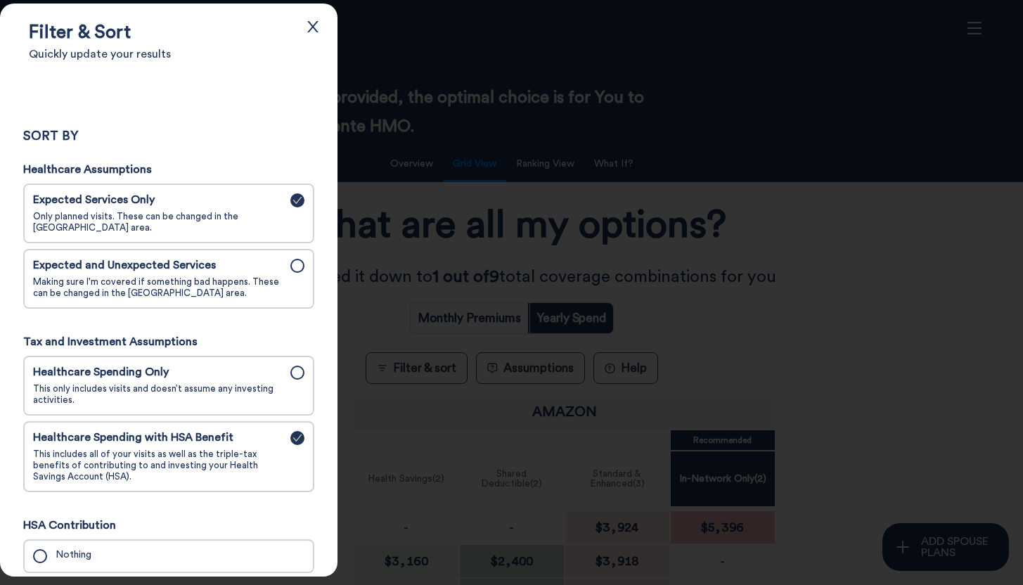
click at [397, 162] on div at bounding box center [511, 292] width 1023 height 585
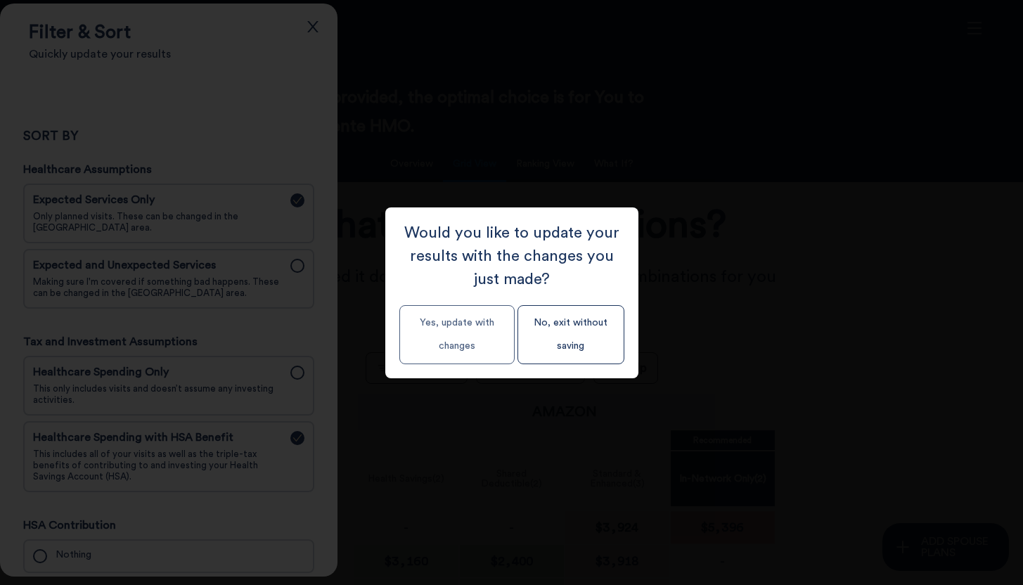
click at [452, 308] on button "Yes, update with changes" at bounding box center [456, 334] width 115 height 59
